Goal: Transaction & Acquisition: Download file/media

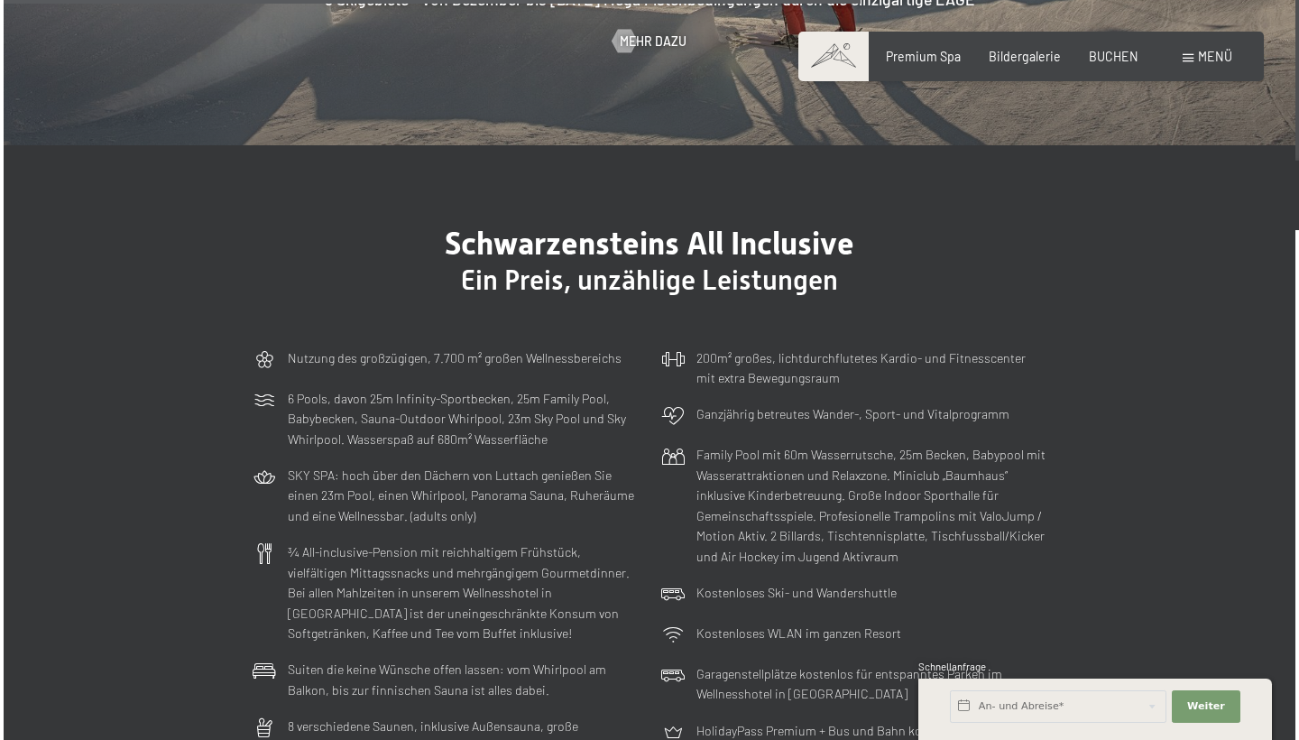
scroll to position [3873, 0]
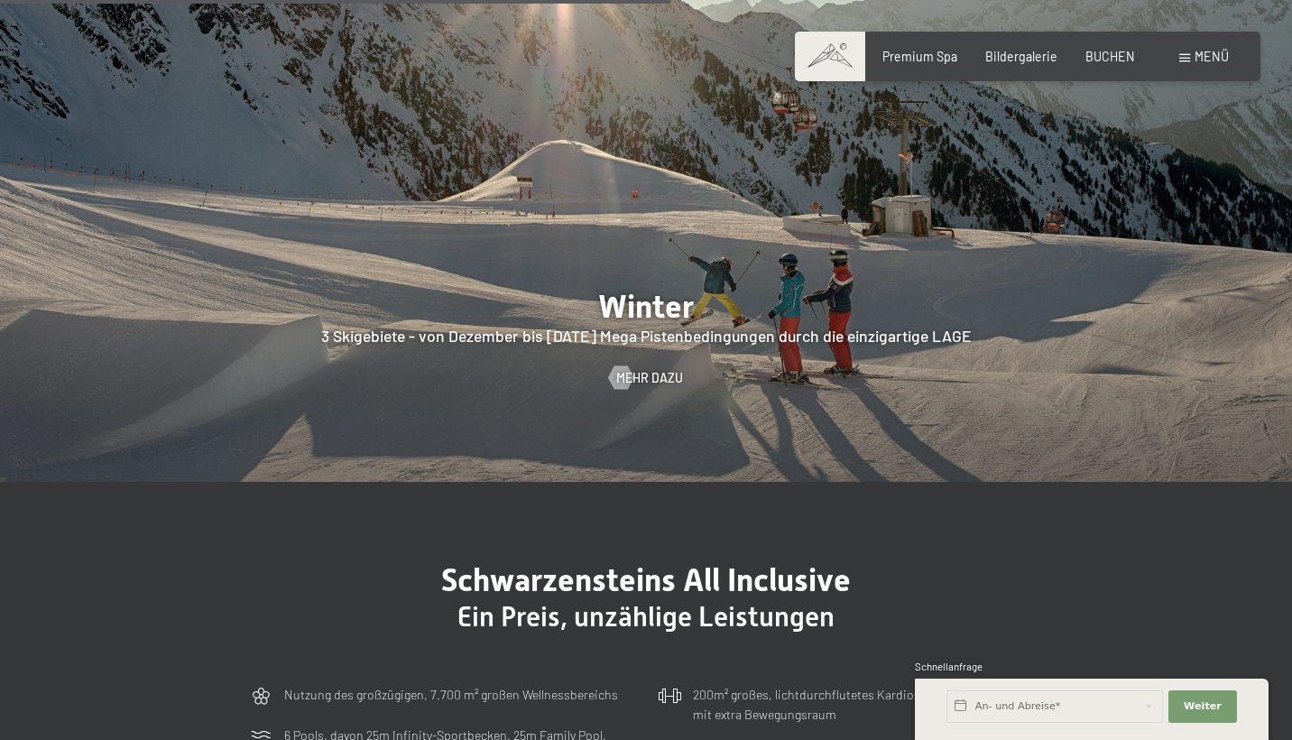
click at [1187, 66] on div "Buchen Anfragen Premium Spa Bildergalerie BUCHEN Menü DE IT EN Gutschein Bilder…" at bounding box center [1026, 57] width 401 height 18
click at [1197, 60] on span "Menü" at bounding box center [1212, 56] width 34 height 15
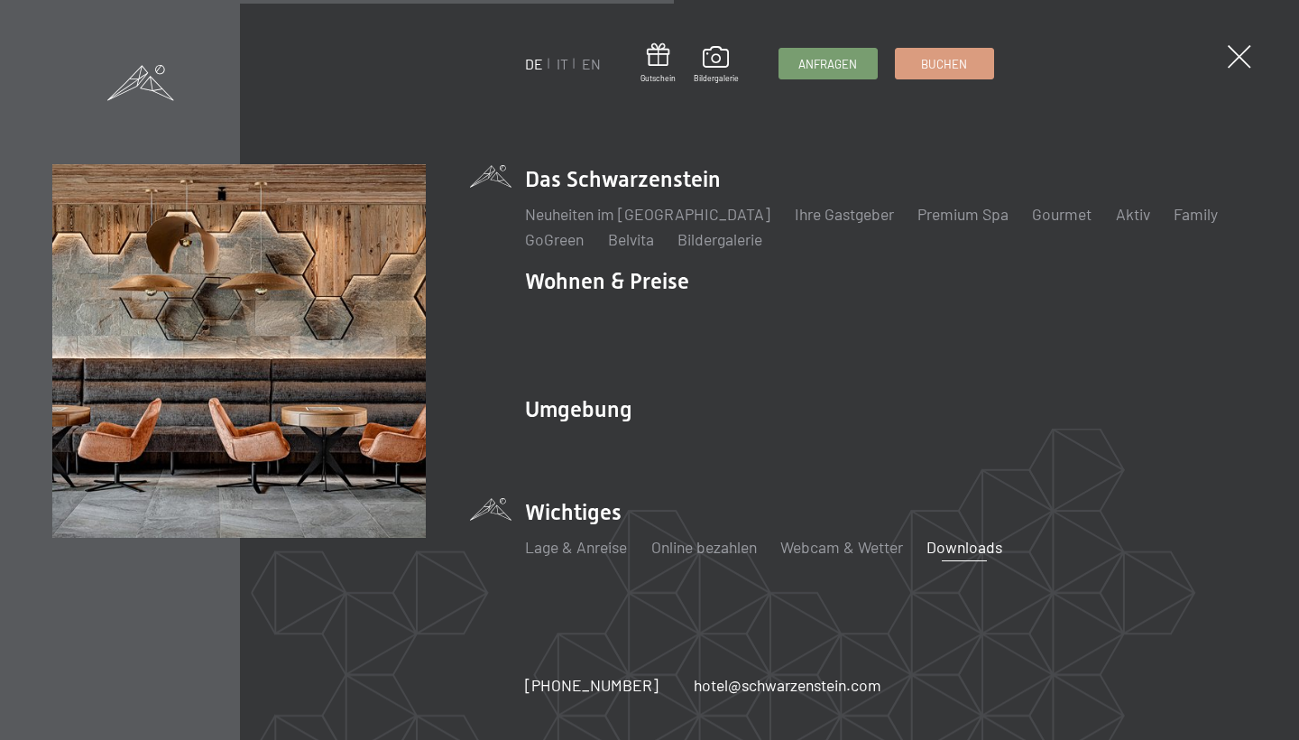
click at [964, 537] on link "Downloads" at bounding box center [965, 547] width 76 height 20
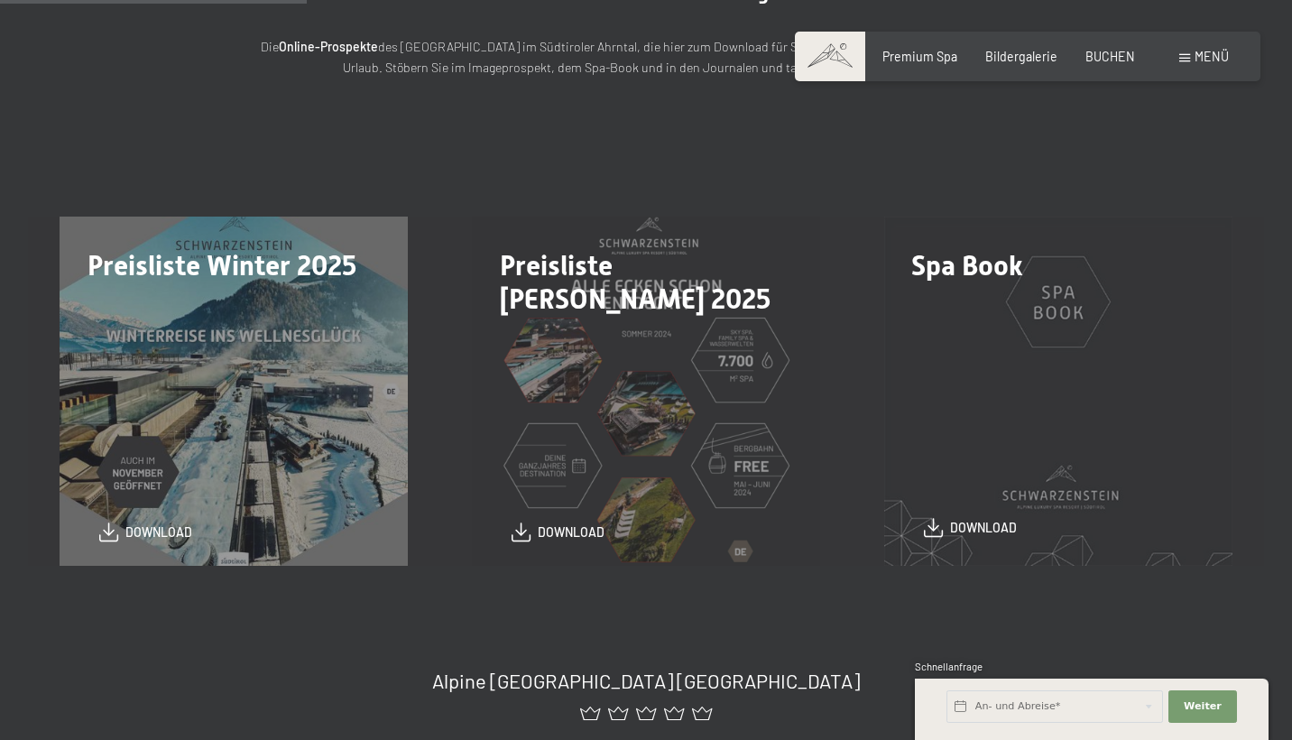
scroll to position [388, 0]
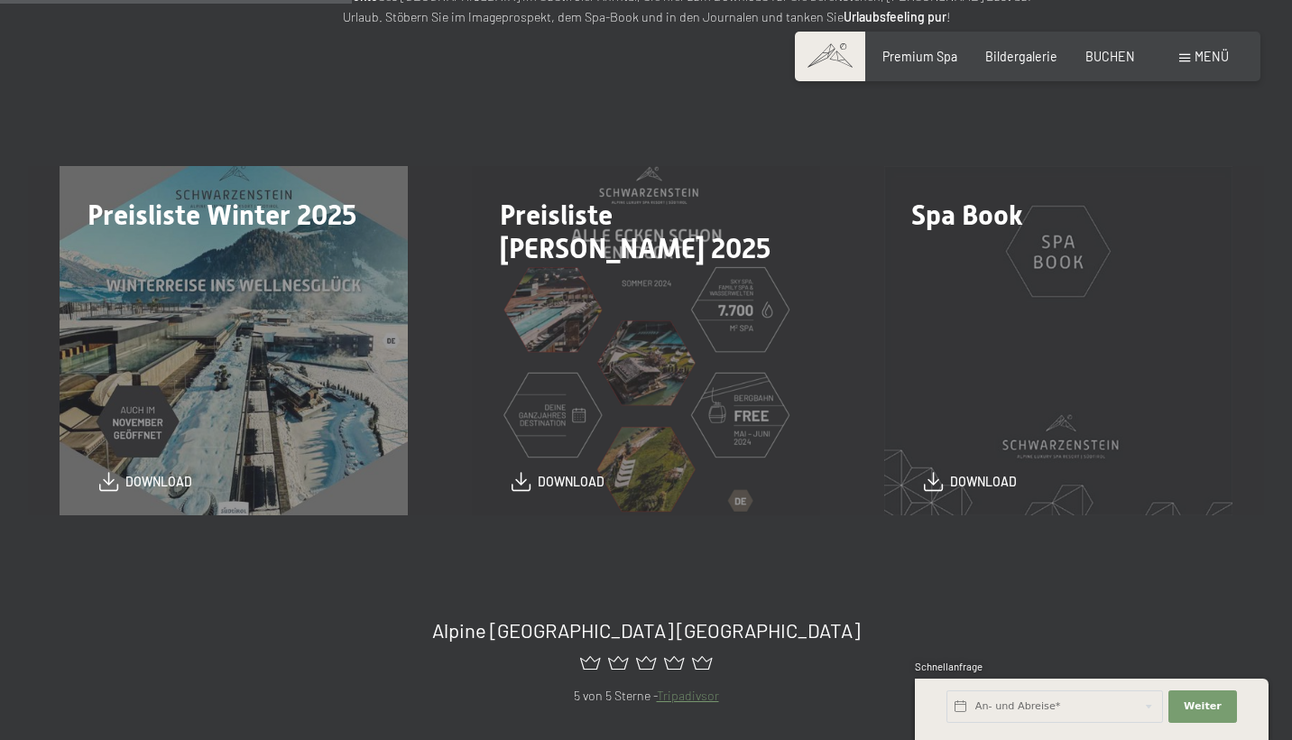
click at [1075, 429] on div "Spa Book download" at bounding box center [1058, 340] width 412 height 348
click at [1012, 418] on div "Spa Book download" at bounding box center [1058, 340] width 412 height 348
click at [983, 482] on span "download" at bounding box center [983, 477] width 67 height 18
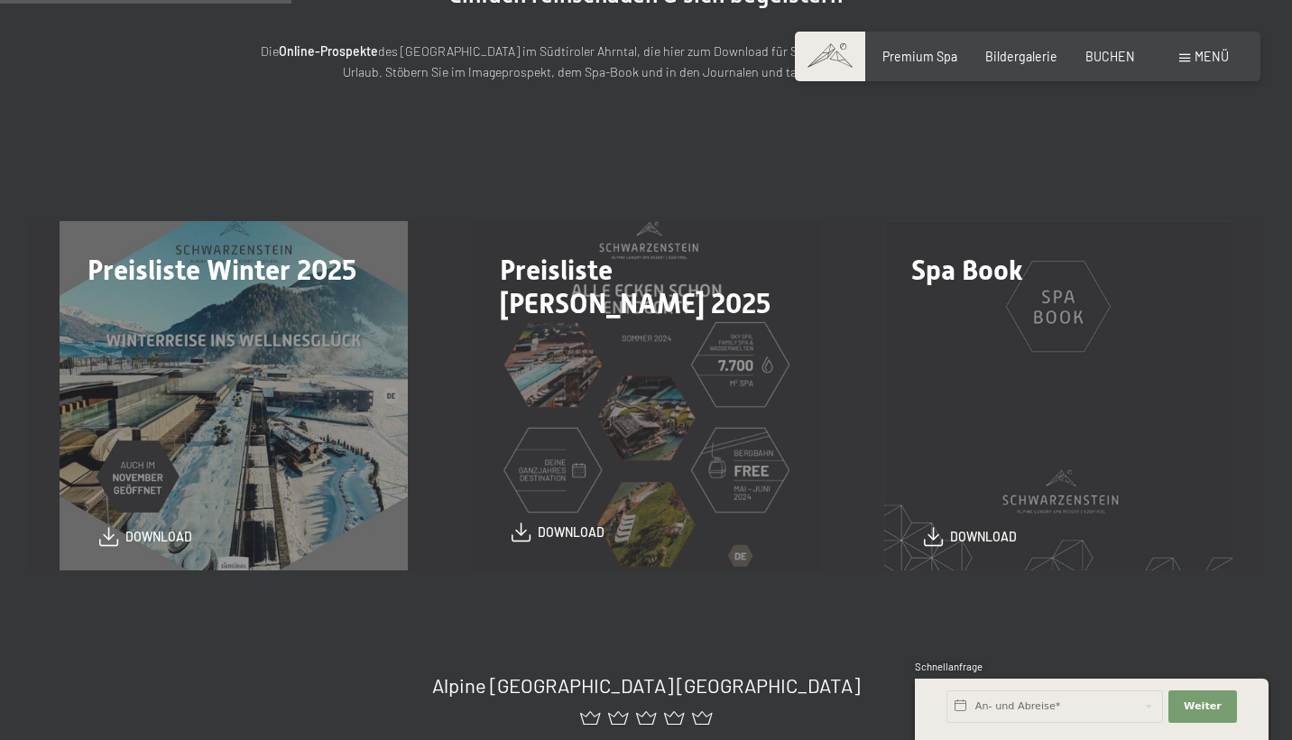
scroll to position [350, 0]
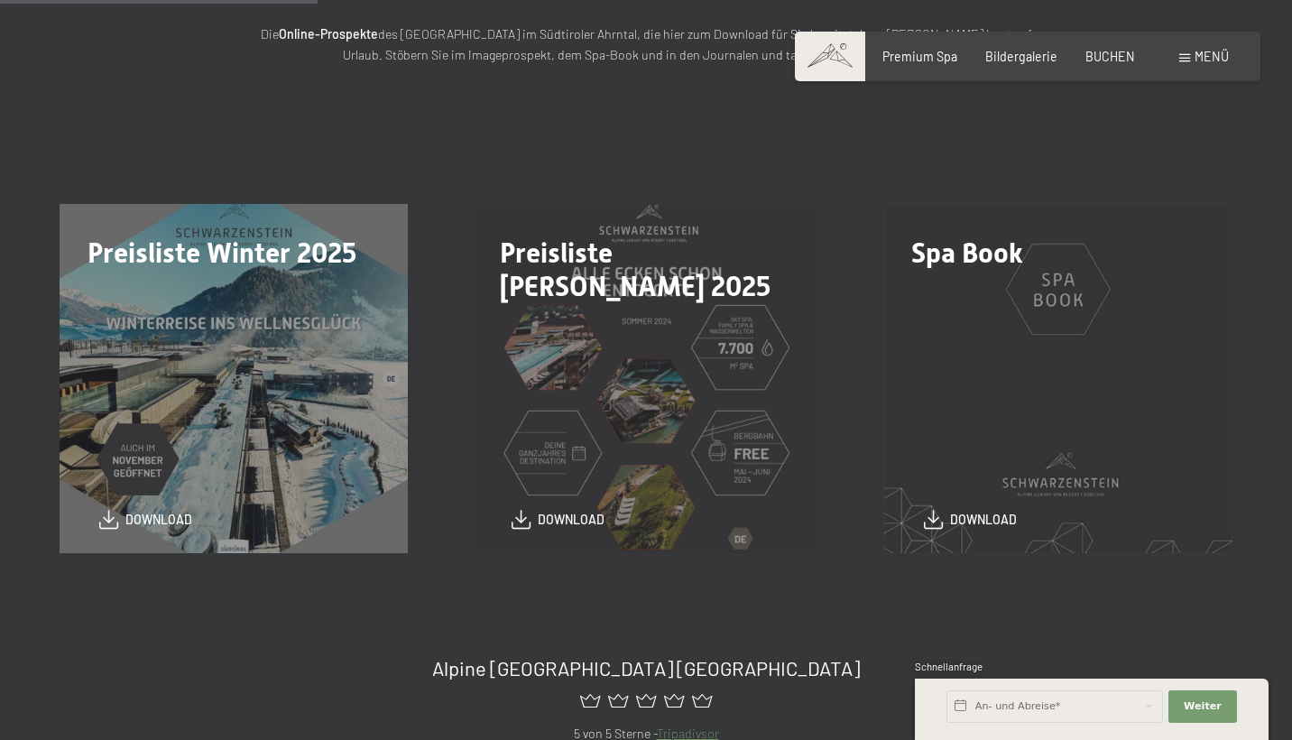
click at [341, 387] on div "Preisliste Winter 2025 download" at bounding box center [234, 378] width 412 height 348
click at [177, 513] on span "download" at bounding box center [158, 515] width 67 height 18
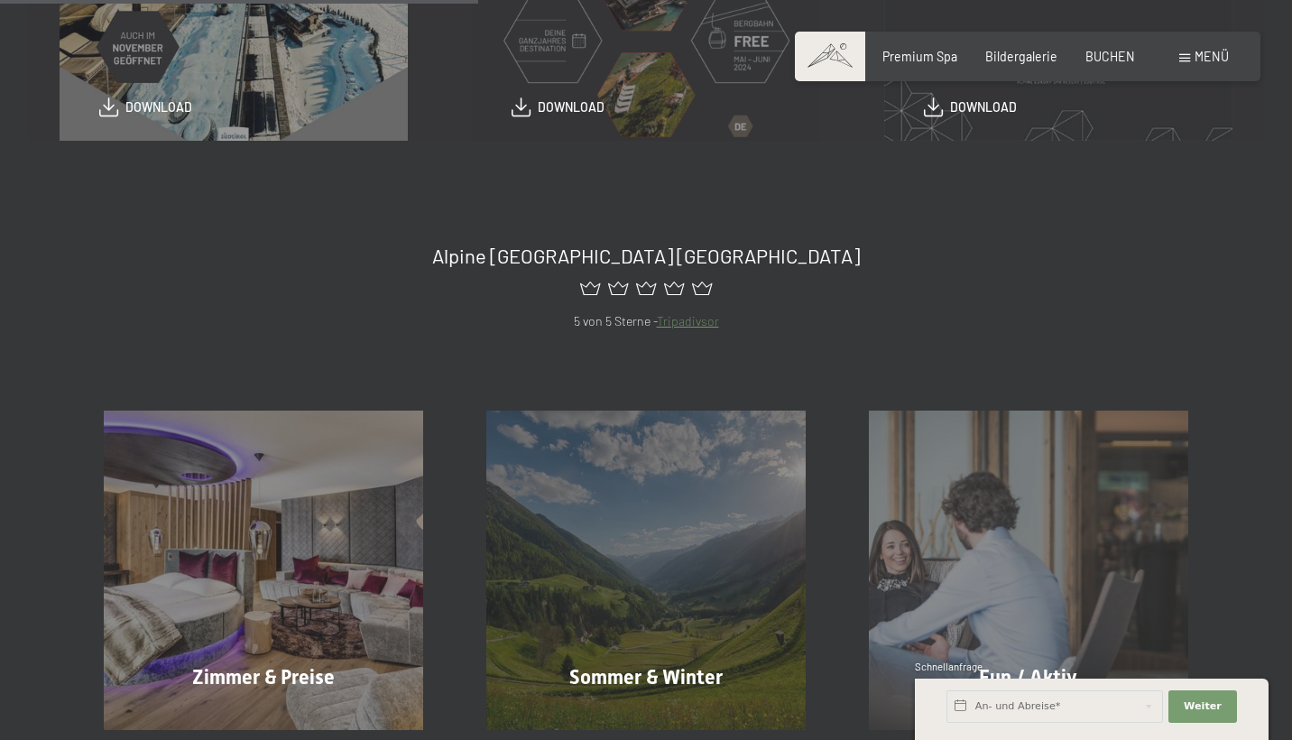
scroll to position [1018, 0]
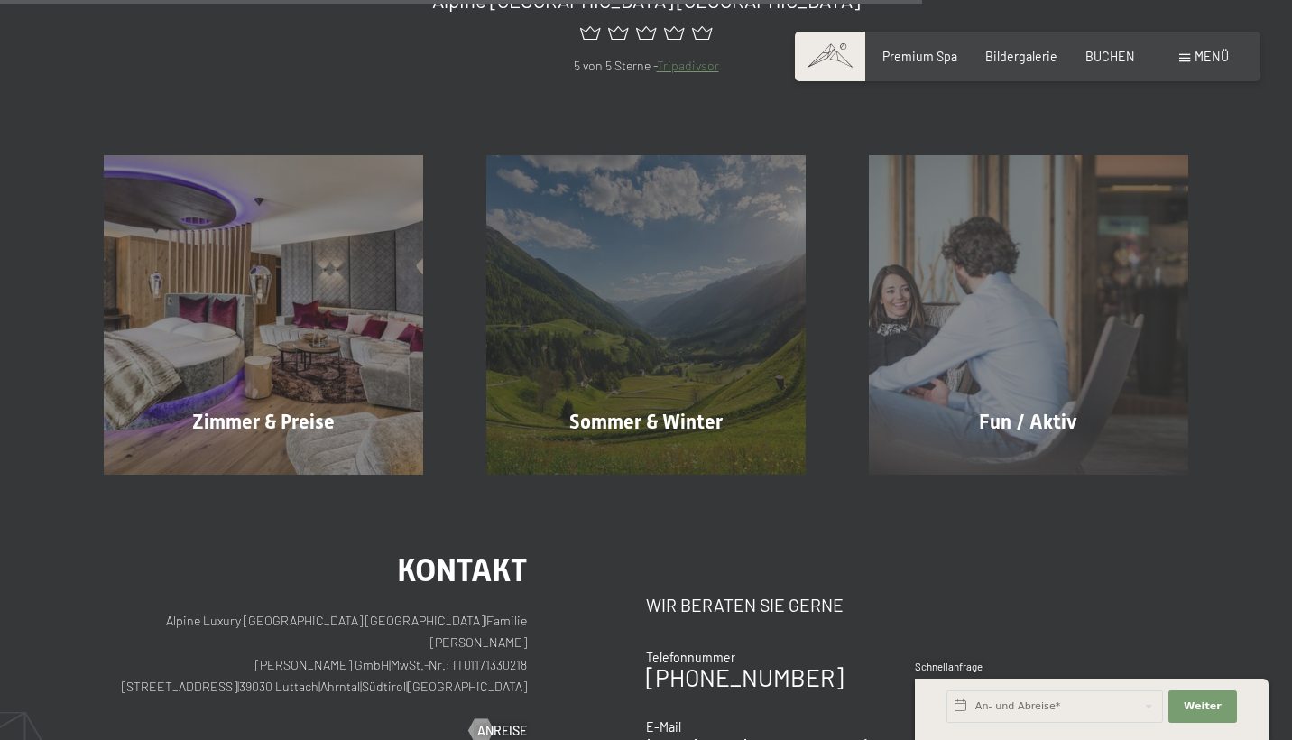
click at [1185, 52] on div "Menü" at bounding box center [1204, 57] width 50 height 18
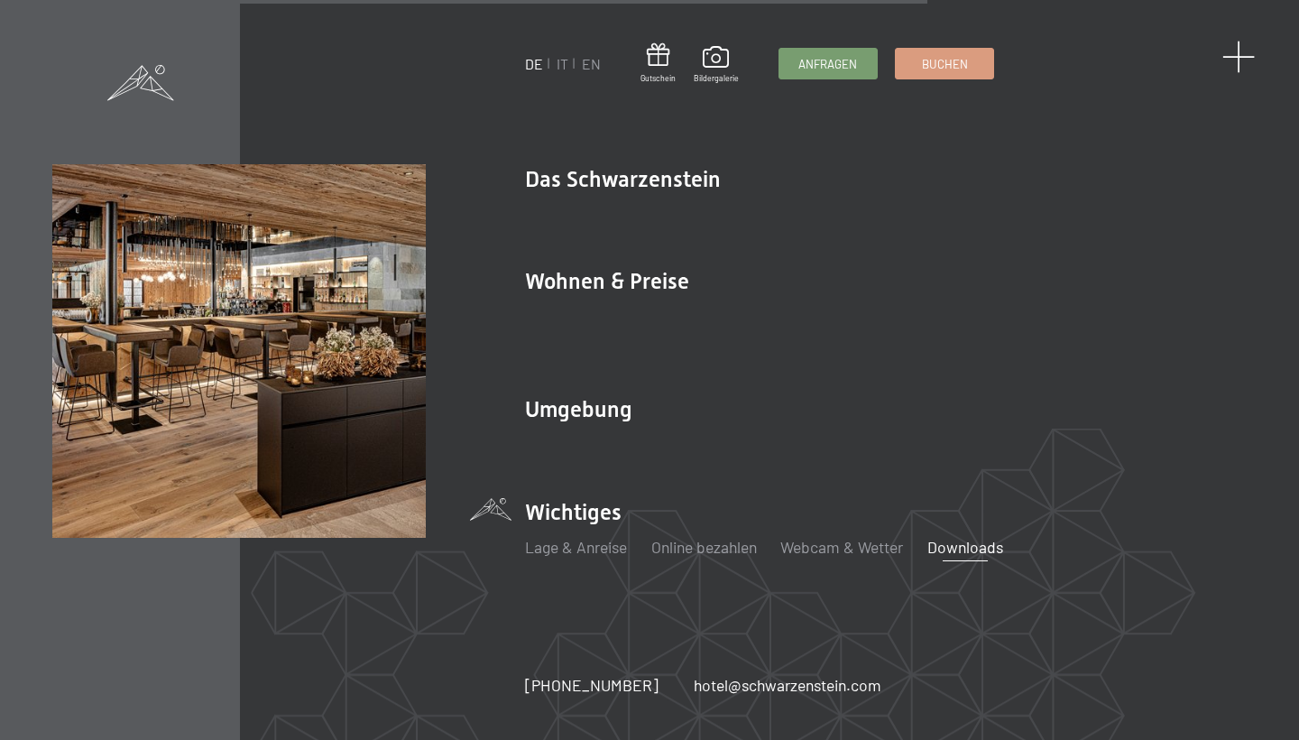
click at [1239, 60] on span at bounding box center [1239, 57] width 33 height 33
